Goal: Transaction & Acquisition: Purchase product/service

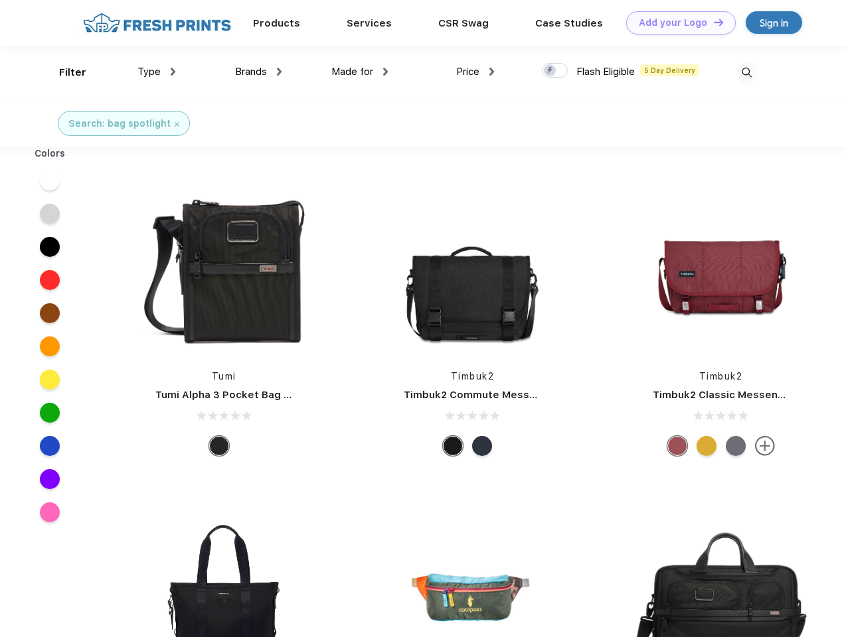
click at [676, 23] on link "Add your Logo Design Tool" at bounding box center [681, 22] width 110 height 23
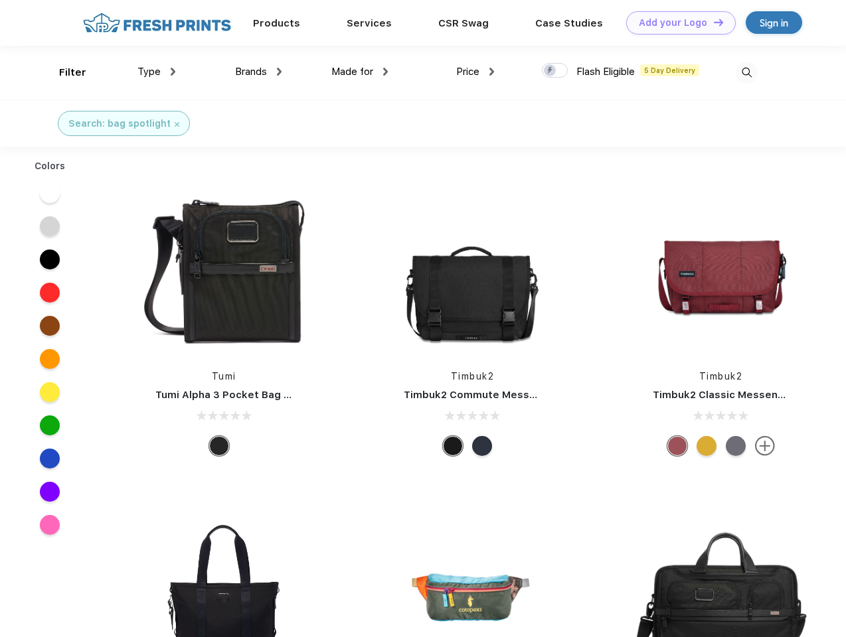
click at [0, 0] on div "Design Tool" at bounding box center [0, 0] width 0 height 0
click at [712, 22] on link "Add your Logo Design Tool" at bounding box center [681, 22] width 110 height 23
click at [64, 72] on div "Filter" at bounding box center [72, 72] width 27 height 15
click at [157, 72] on span "Type" at bounding box center [148, 72] width 23 height 12
click at [258, 72] on span "Brands" at bounding box center [251, 72] width 32 height 12
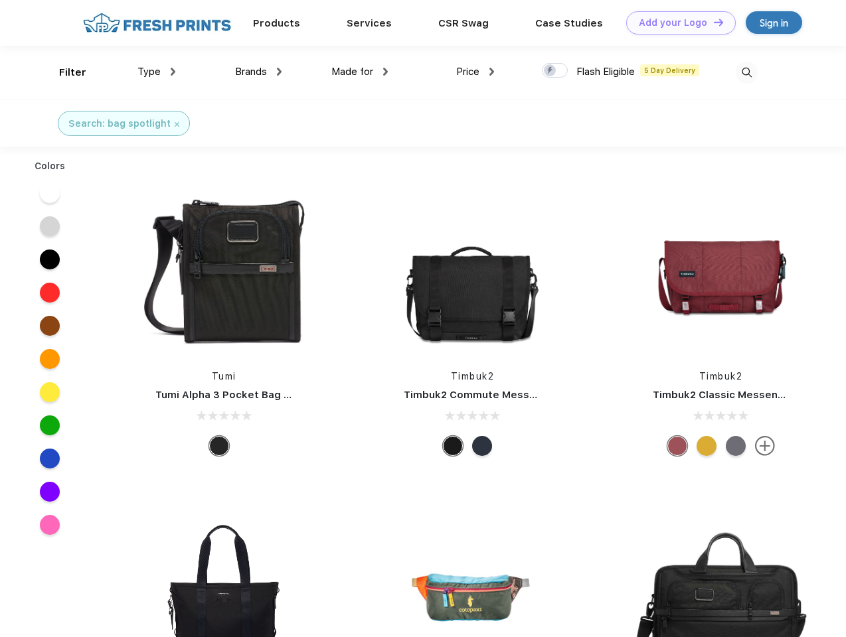
click at [360, 72] on span "Made for" at bounding box center [352, 72] width 42 height 12
click at [475, 72] on span "Price" at bounding box center [467, 72] width 23 height 12
click at [555, 71] on div at bounding box center [555, 70] width 26 height 15
click at [550, 71] on input "checkbox" at bounding box center [546, 66] width 9 height 9
click at [746, 72] on img at bounding box center [747, 73] width 22 height 22
